Goal: Information Seeking & Learning: Learn about a topic

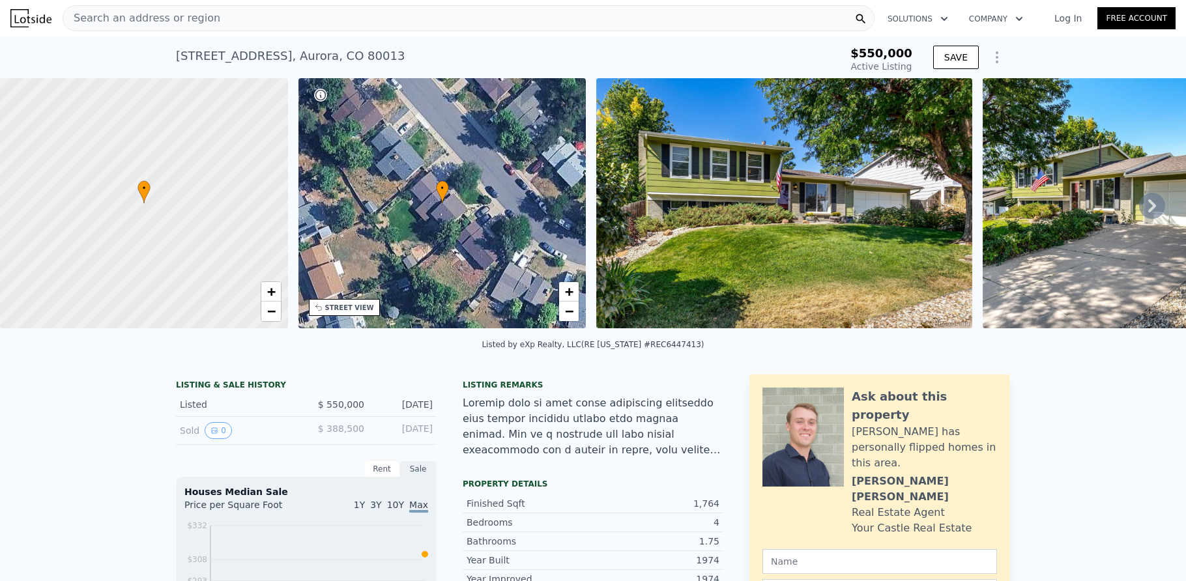
click at [351, 12] on div "Search an address or region" at bounding box center [469, 18] width 812 height 26
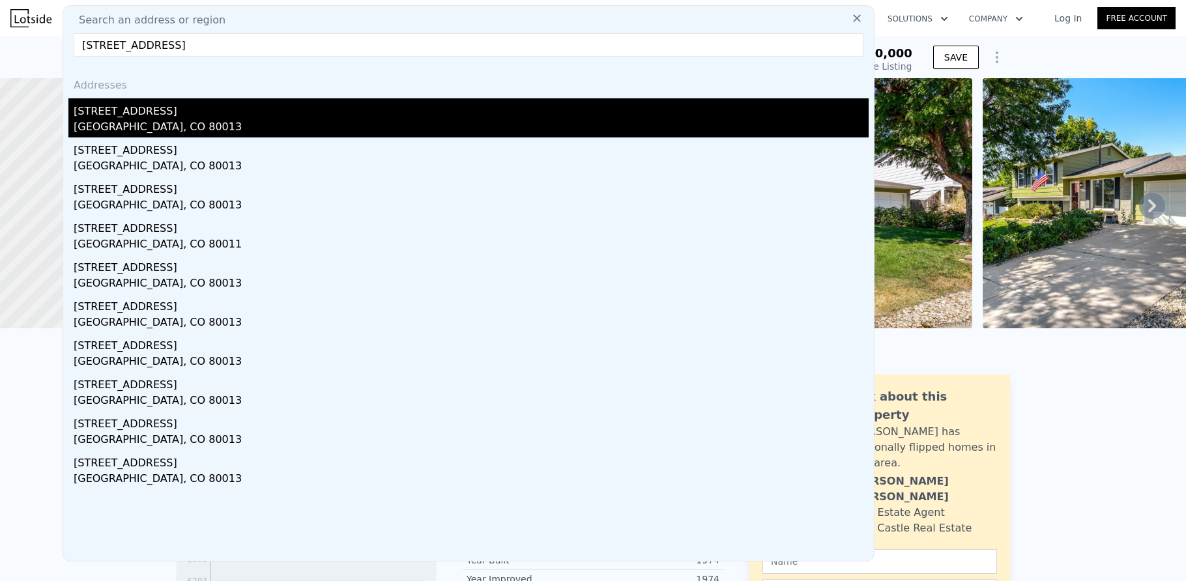
type input "[STREET_ADDRESS]"
click at [236, 110] on div "[STREET_ADDRESS]" at bounding box center [471, 108] width 795 height 21
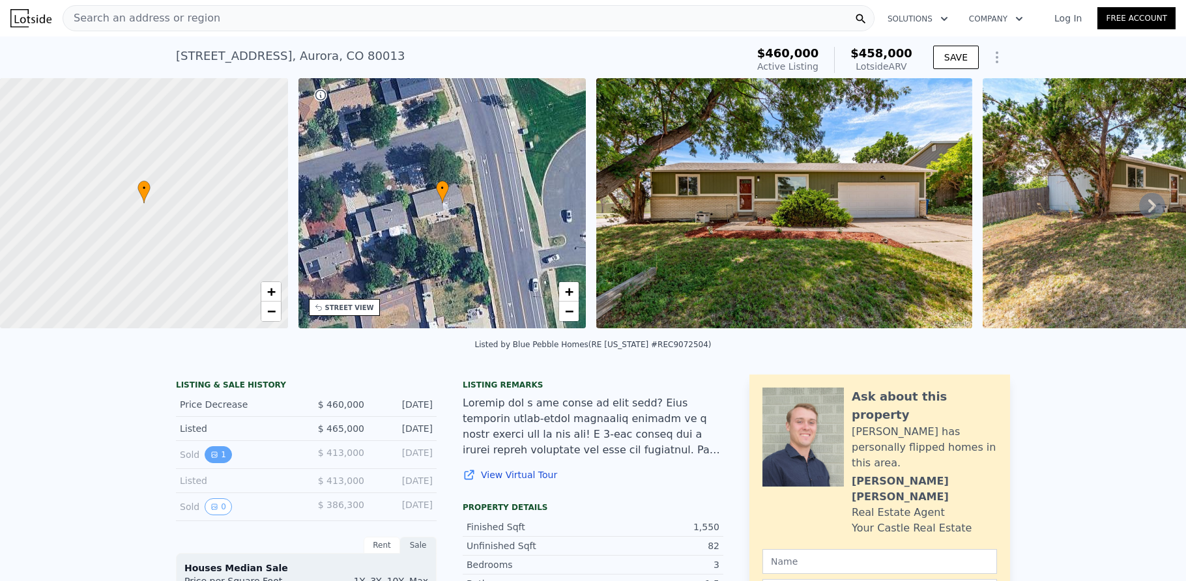
click at [211, 459] on icon "View historical data" at bounding box center [215, 455] width 8 height 8
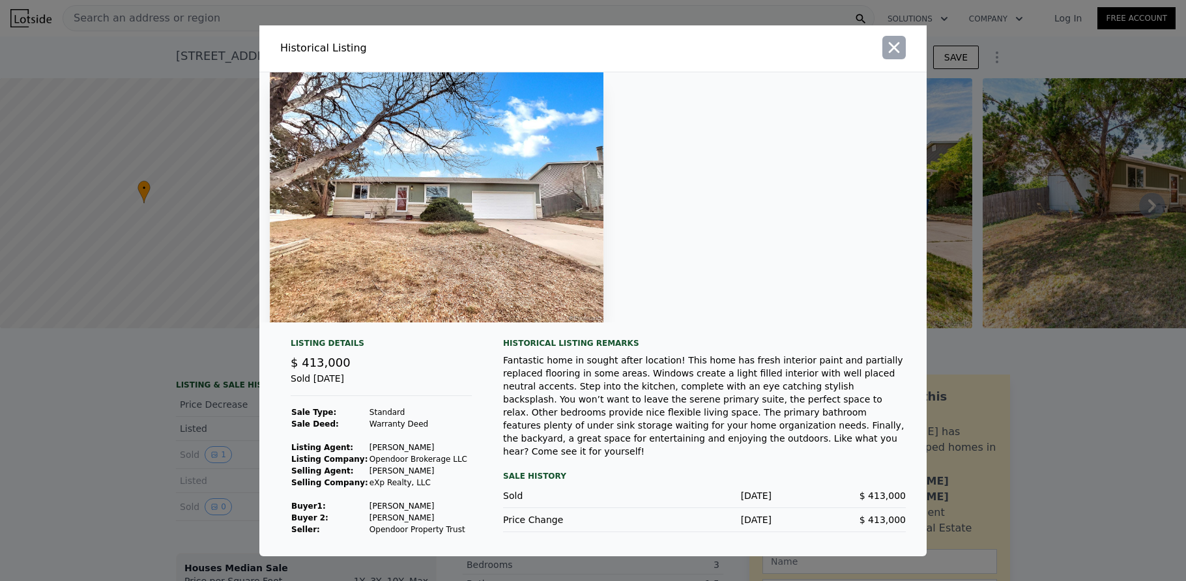
click at [897, 48] on icon "button" at bounding box center [894, 47] width 18 height 18
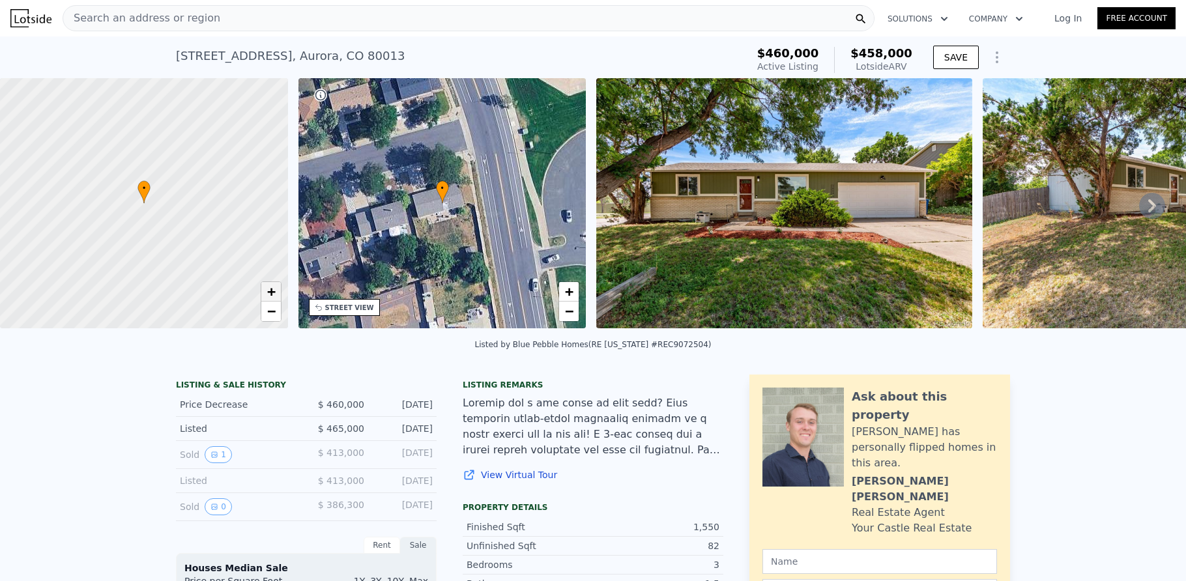
click at [269, 292] on span "+" at bounding box center [271, 292] width 8 height 16
click at [269, 291] on span "+" at bounding box center [271, 292] width 8 height 16
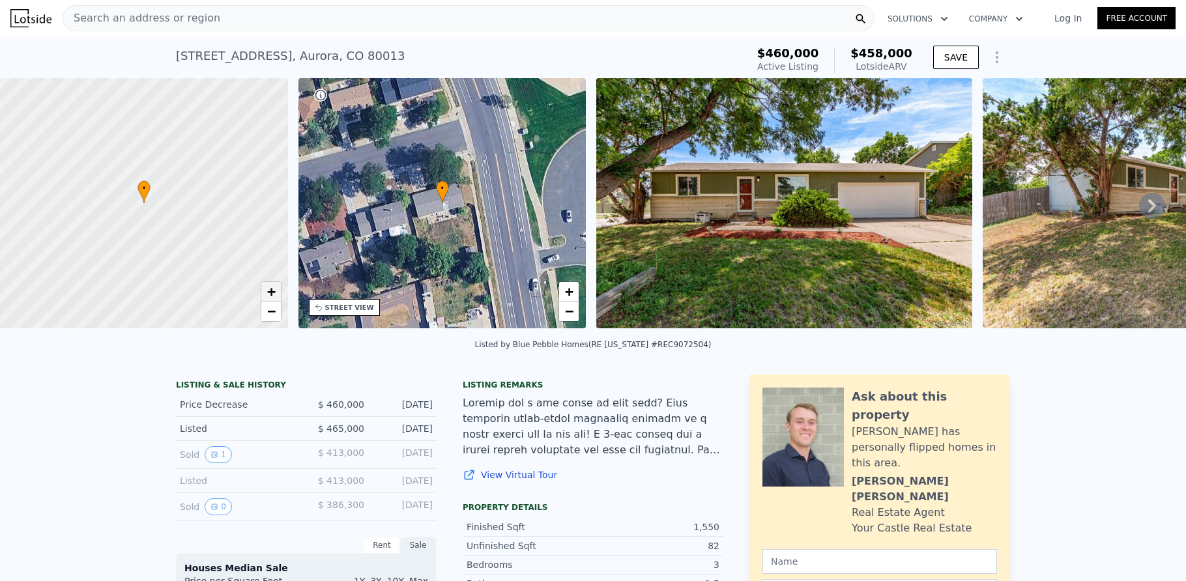
click at [269, 289] on span "+" at bounding box center [271, 292] width 8 height 16
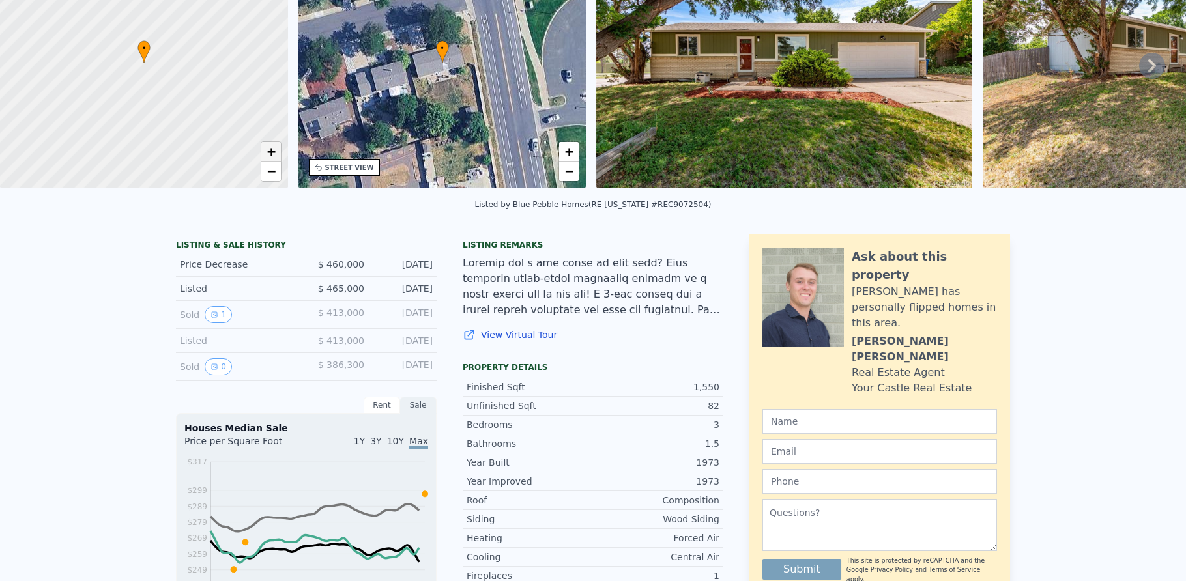
scroll to position [5, 0]
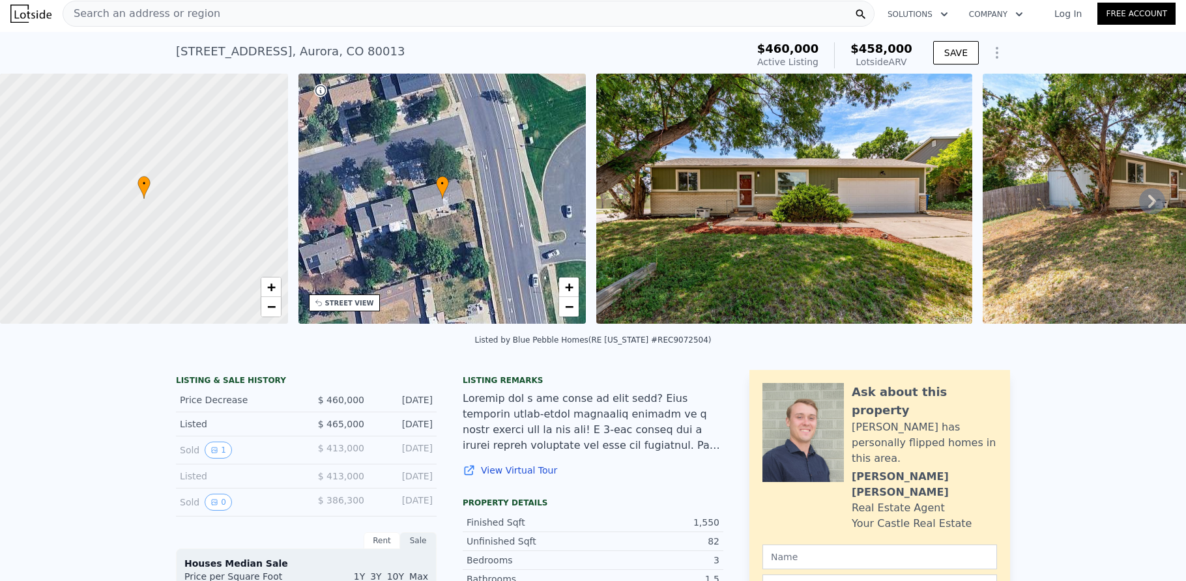
click at [1139, 207] on icon at bounding box center [1152, 201] width 26 height 26
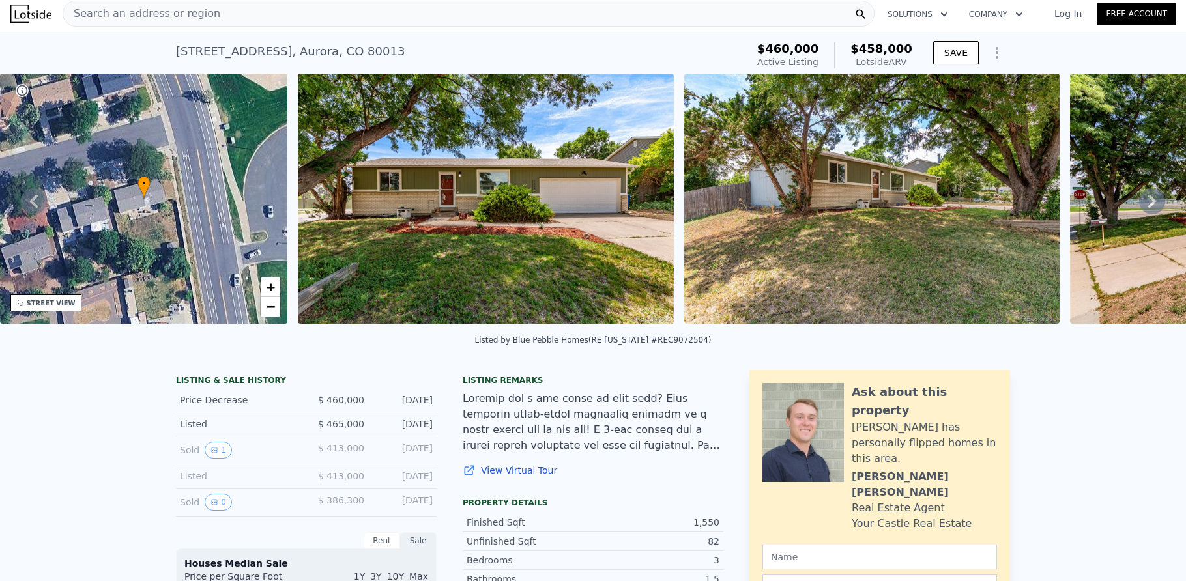
click at [1139, 205] on icon at bounding box center [1152, 201] width 26 height 26
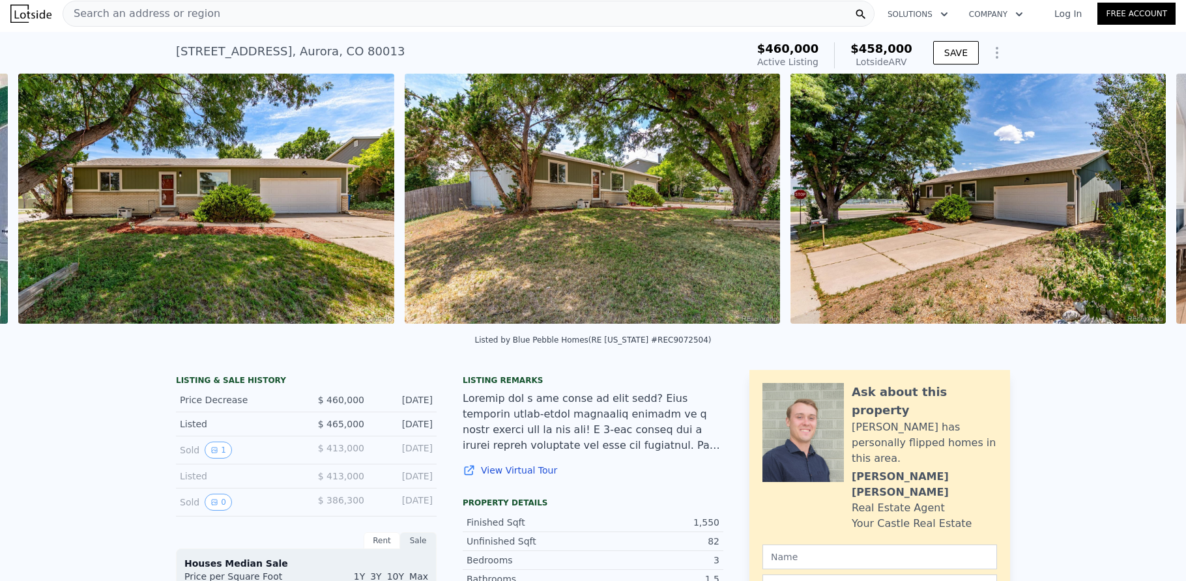
scroll to position [0, 596]
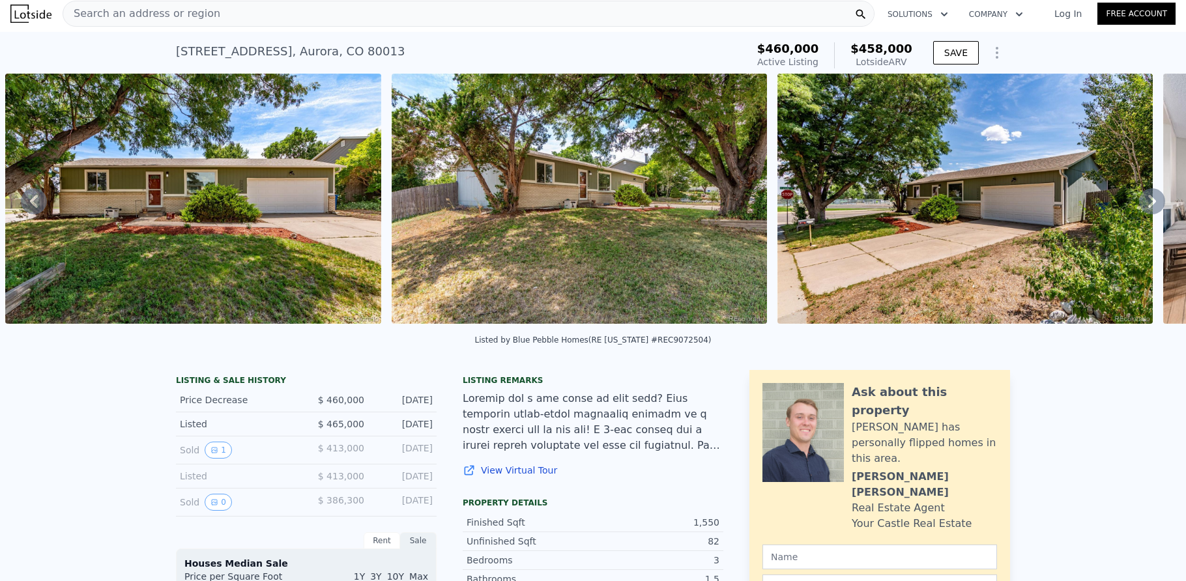
click at [1139, 207] on icon at bounding box center [1152, 201] width 26 height 26
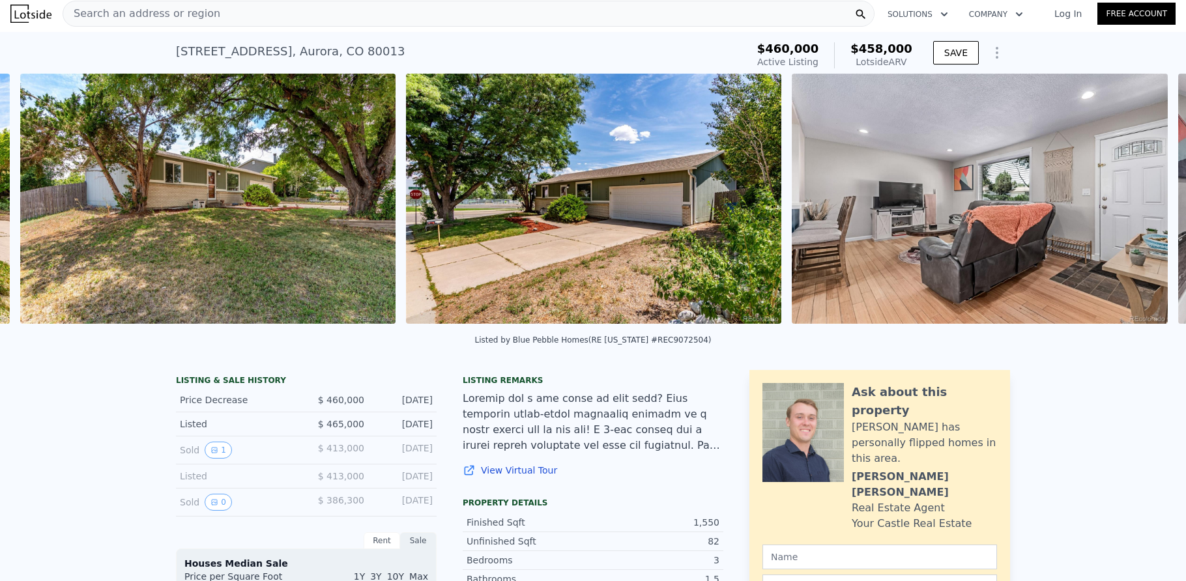
scroll to position [0, 983]
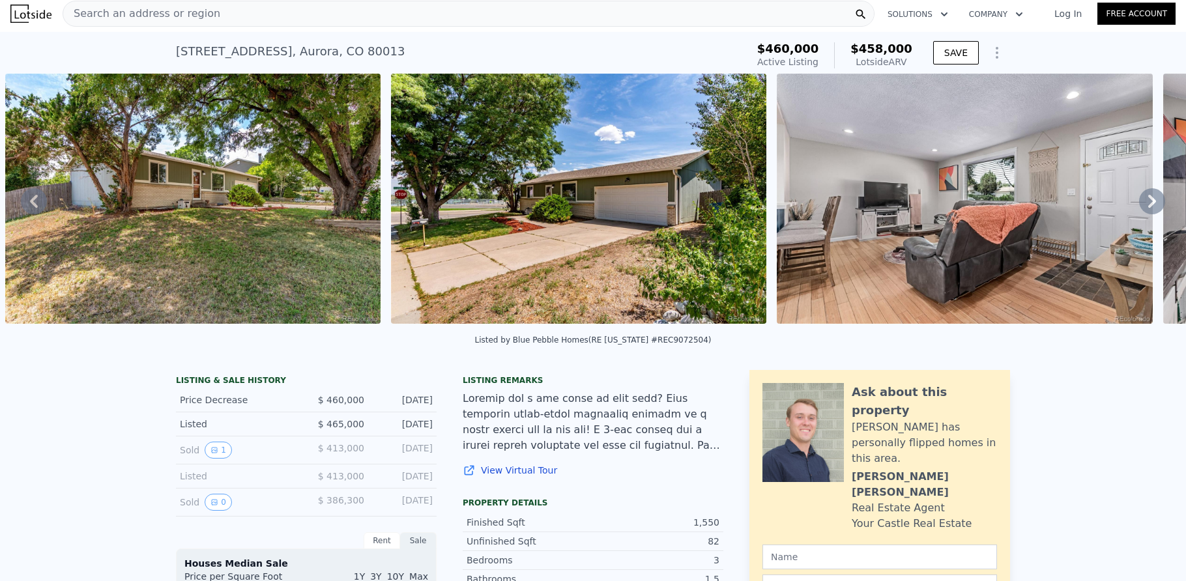
click at [1139, 207] on icon at bounding box center [1152, 201] width 26 height 26
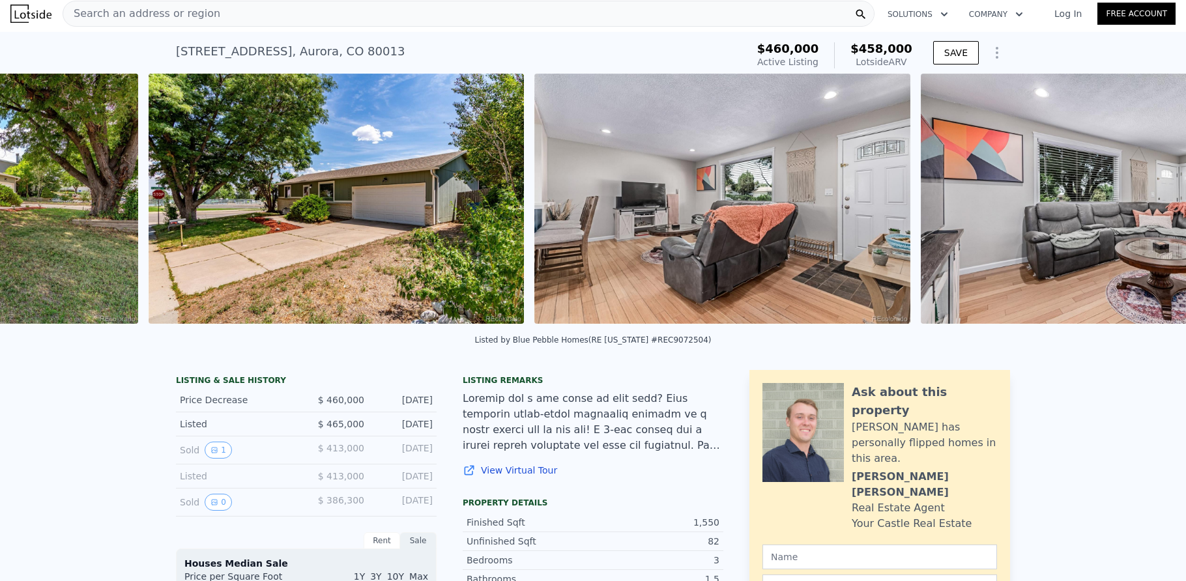
scroll to position [0, 1369]
